Goal: Task Accomplishment & Management: Manage account settings

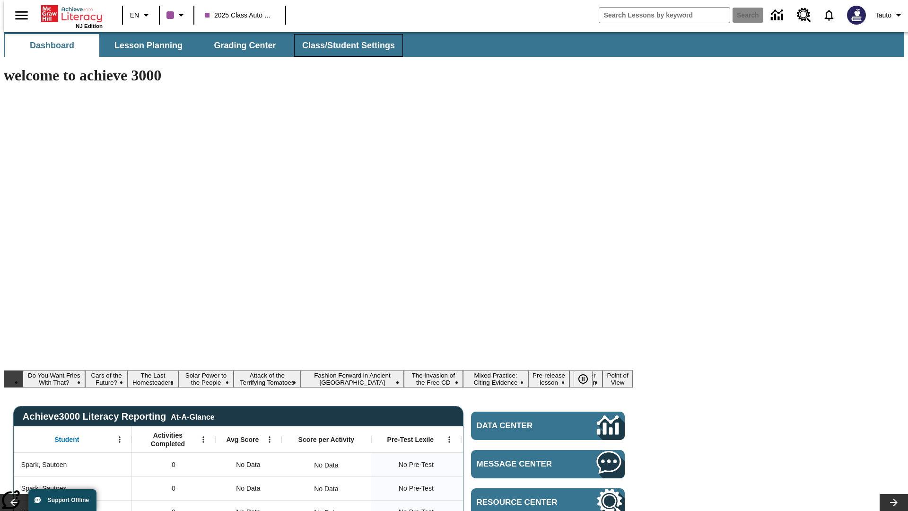
click at [343, 45] on span "Class/Student Settings" at bounding box center [348, 45] width 93 height 11
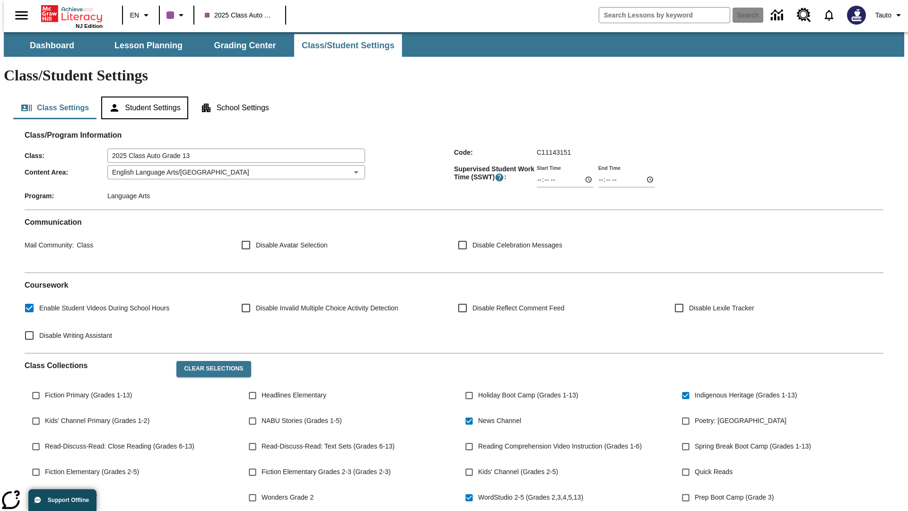
click at [142, 96] on button "Student Settings" at bounding box center [144, 107] width 87 height 23
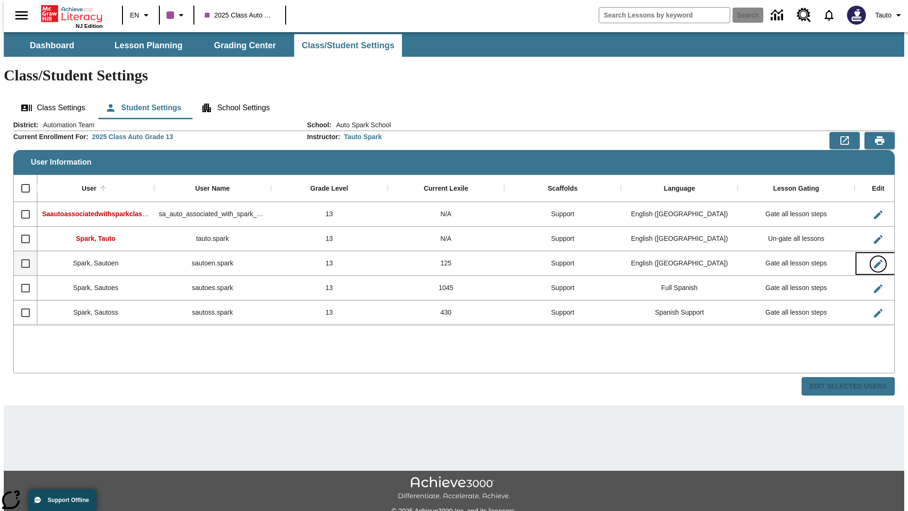
click at [874, 260] on icon "Edit User" at bounding box center [878, 264] width 9 height 9
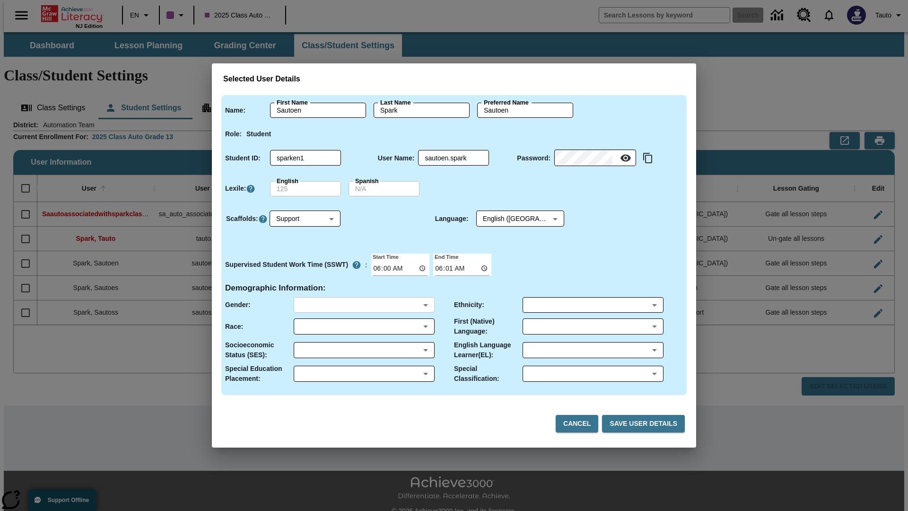
click at [364, 305] on body "Skip to main content NJ Edition EN 2025 Class Auto Grade 13 Search 0 Tauto Dash…" at bounding box center [454, 282] width 901 height 500
click at [364, 326] on body "Skip to main content NJ Edition EN 2025 Class Auto Grade 13 Search 0 Tauto Dash…" at bounding box center [454, 282] width 901 height 500
click at [364, 350] on body "Skip to main content NJ Edition EN 2025 Class Auto Grade 13 Search 0 Tauto Dash…" at bounding box center [454, 282] width 901 height 500
click at [364, 374] on body "Skip to main content NJ Edition EN 2025 Class Auto Grade 13 Search 0 Tauto Dash…" at bounding box center [454, 282] width 901 height 500
click at [593, 305] on body "Skip to main content NJ Edition EN 2025 Class Auto Grade 13 Search 0 Tauto Dash…" at bounding box center [454, 282] width 901 height 500
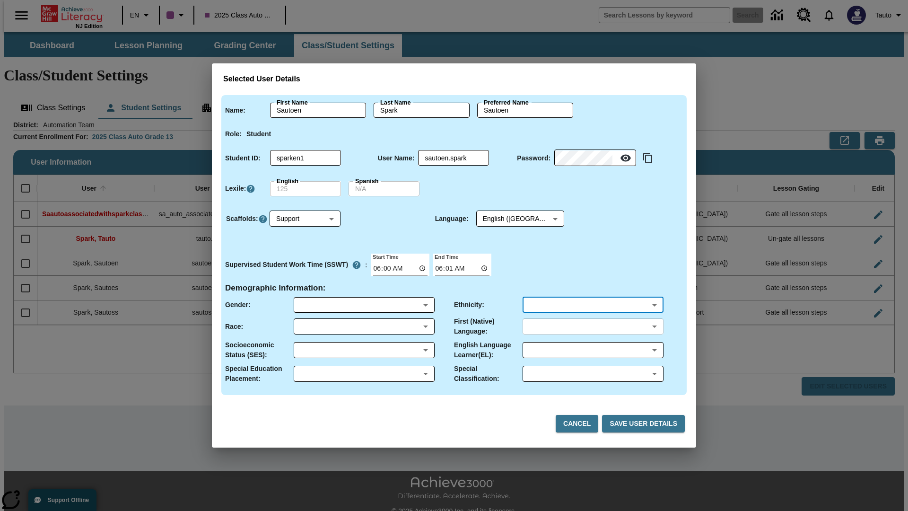
click at [593, 326] on body "Skip to main content NJ Edition EN 2025 Class Auto Grade 13 Search 0 Tauto Dash…" at bounding box center [454, 282] width 901 height 500
click at [593, 350] on body "Skip to main content NJ Edition EN 2025 Class Auto Grade 13 Search 0 Tauto Dash…" at bounding box center [454, 282] width 901 height 500
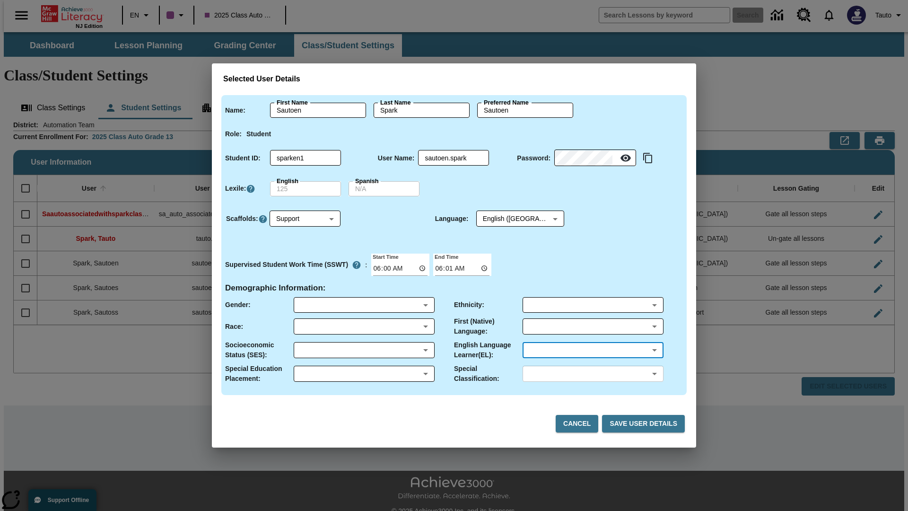
click at [593, 374] on body "Skip to main content NJ Edition EN 2025 Class Auto Grade 13 Search 0 Tauto Dash…" at bounding box center [454, 282] width 901 height 500
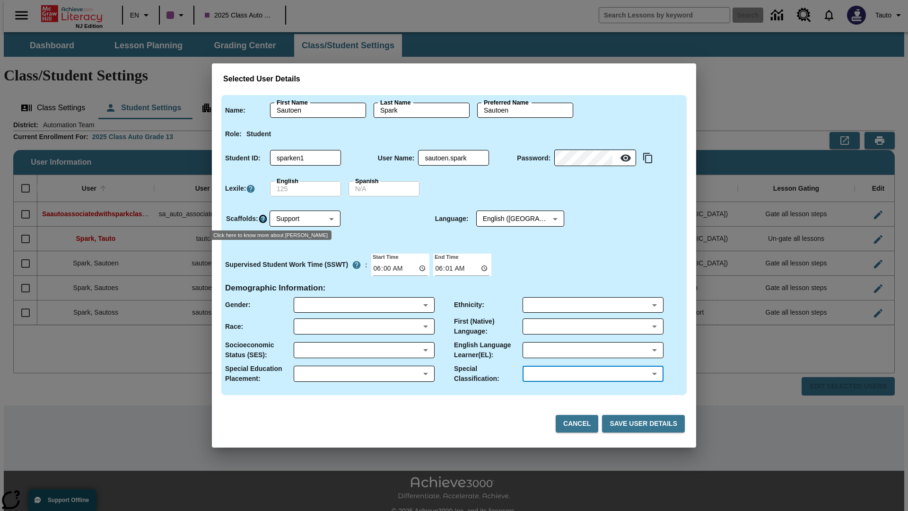
click at [263, 219] on icon "Click here to know more about Scaffolds" at bounding box center [262, 218] width 9 height 9
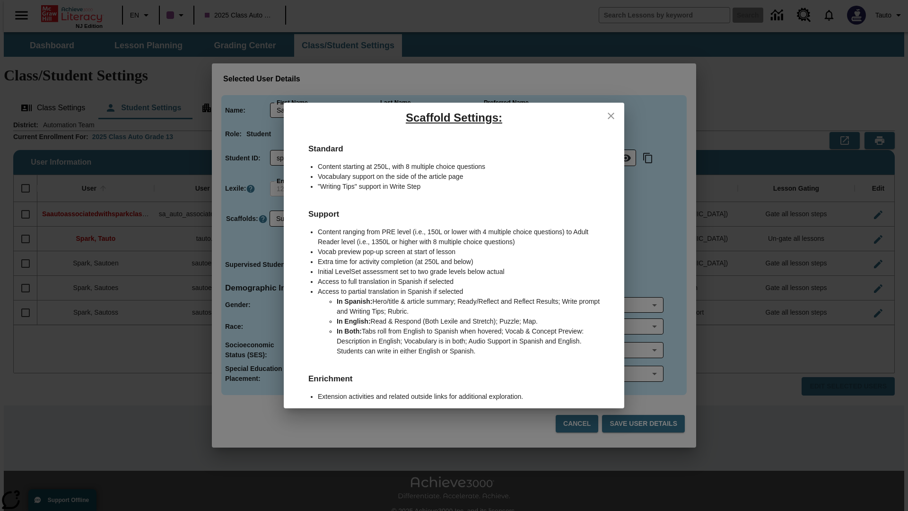
click at [611, 115] on icon "close" at bounding box center [611, 116] width 7 height 7
